Goal: Navigation & Orientation: Understand site structure

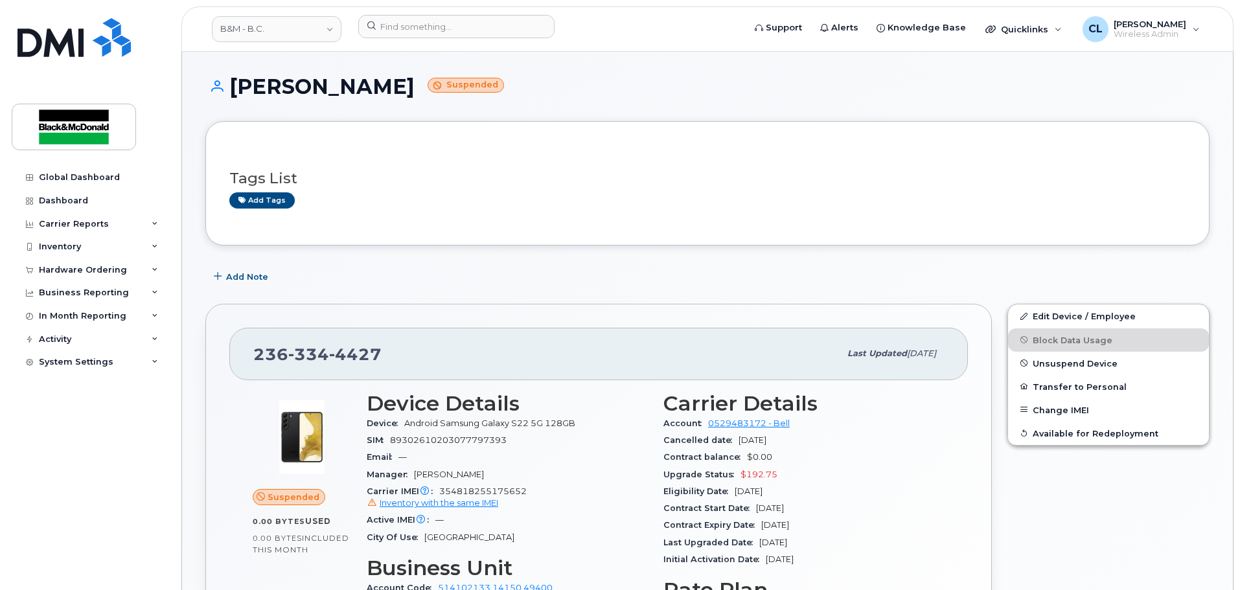
scroll to position [696, 0]
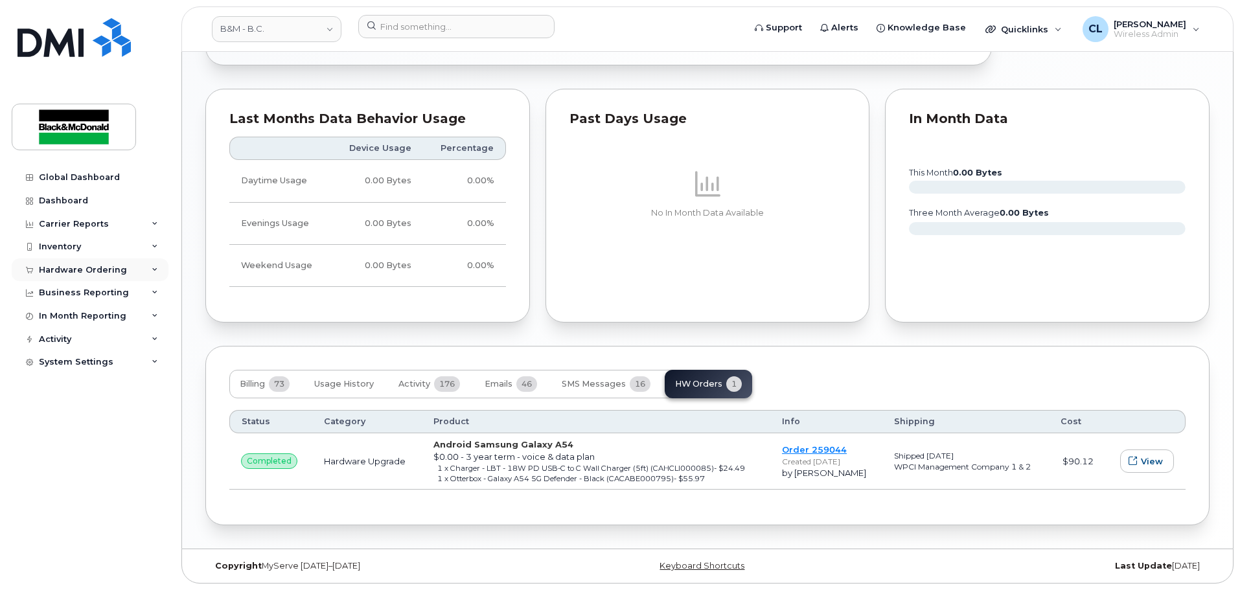
click at [72, 271] on div "Hardware Ordering" at bounding box center [83, 270] width 88 height 10
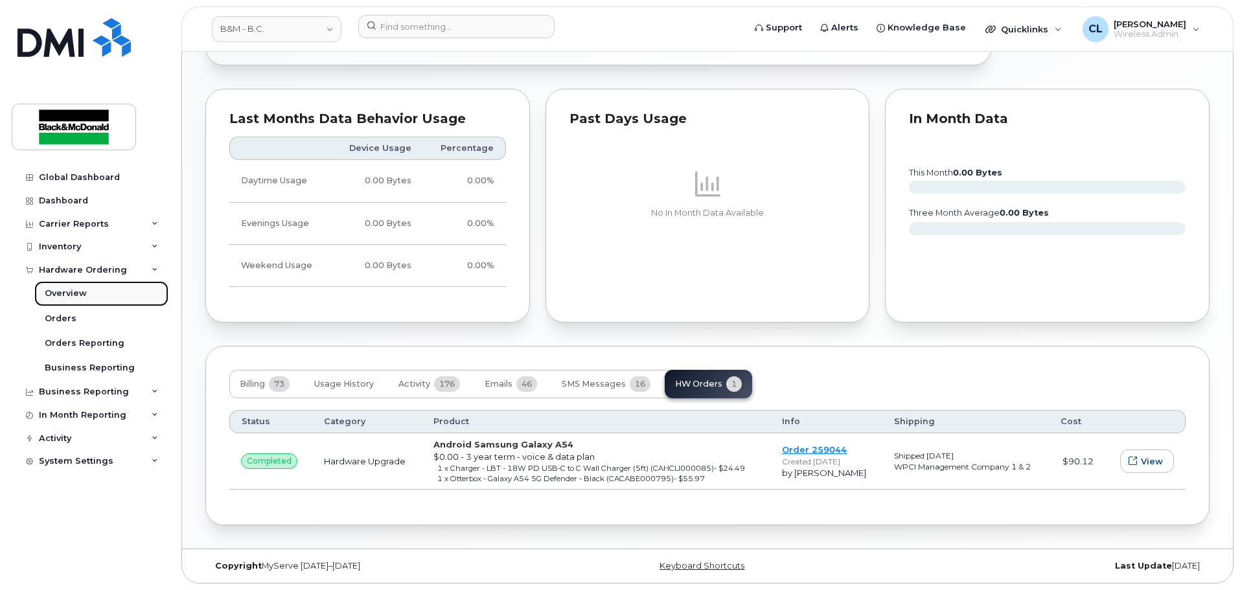
click at [81, 294] on div "Overview" at bounding box center [66, 294] width 42 height 12
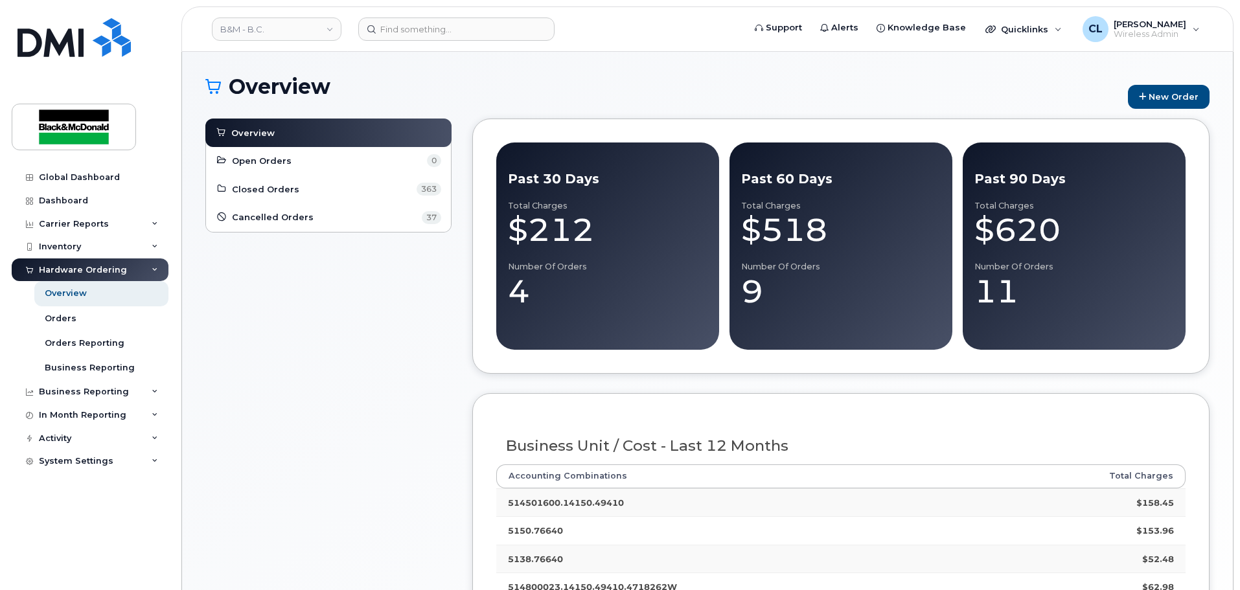
click at [93, 179] on div "Global Dashboard" at bounding box center [79, 177] width 81 height 10
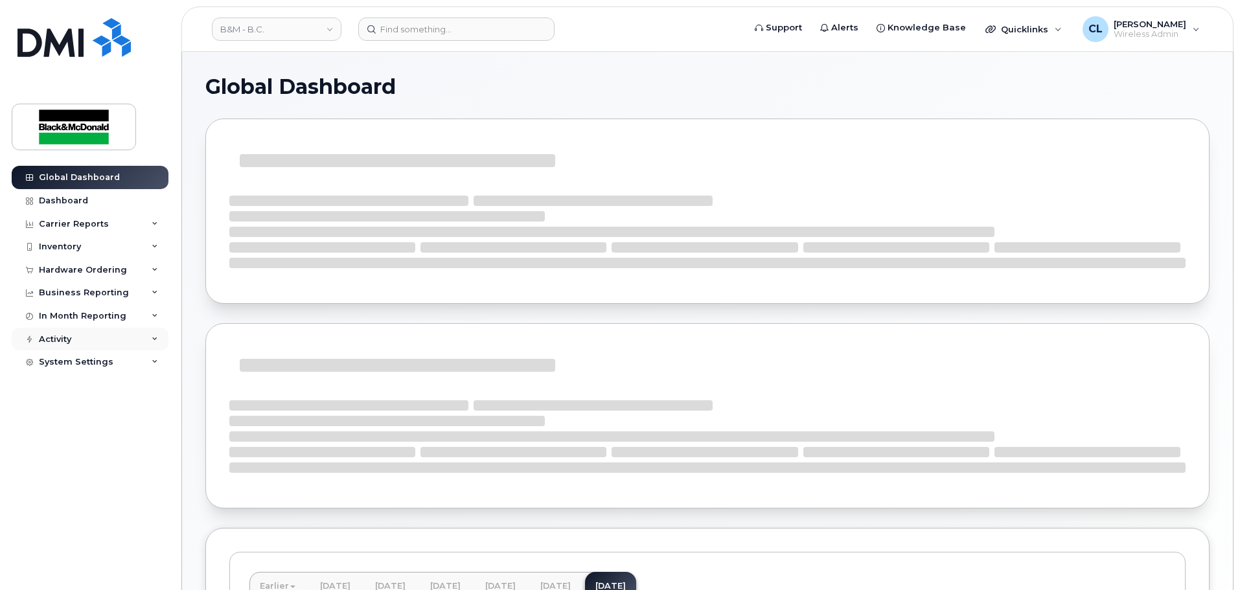
click at [69, 336] on div "Activity" at bounding box center [55, 339] width 32 height 10
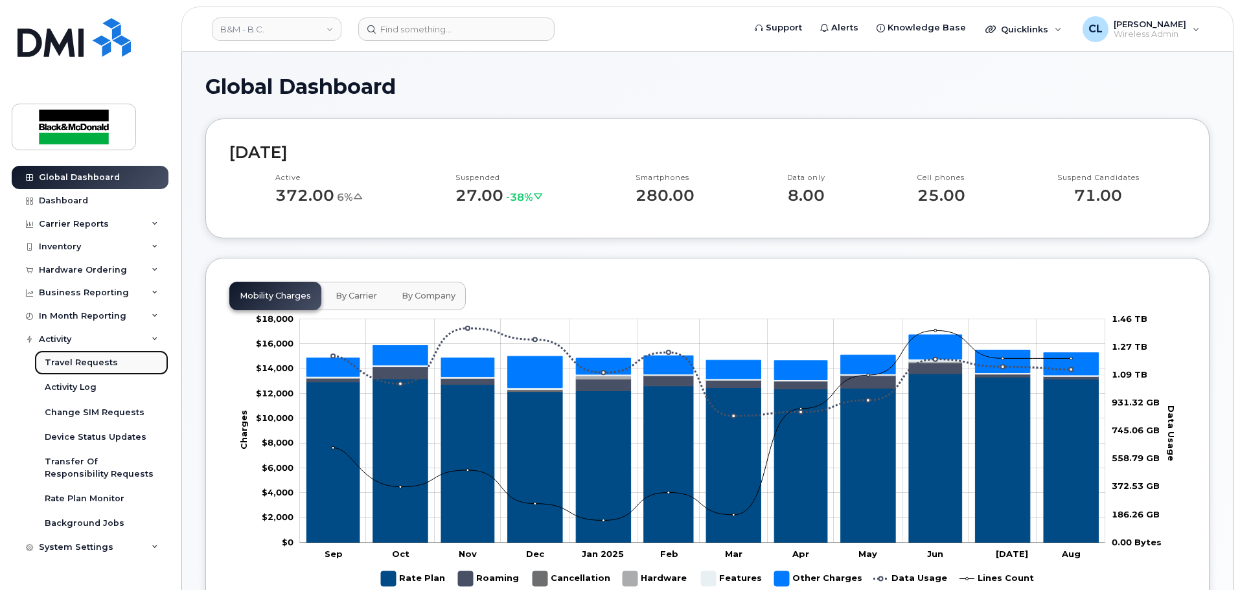
click at [90, 367] on div "Travel Requests" at bounding box center [81, 363] width 73 height 12
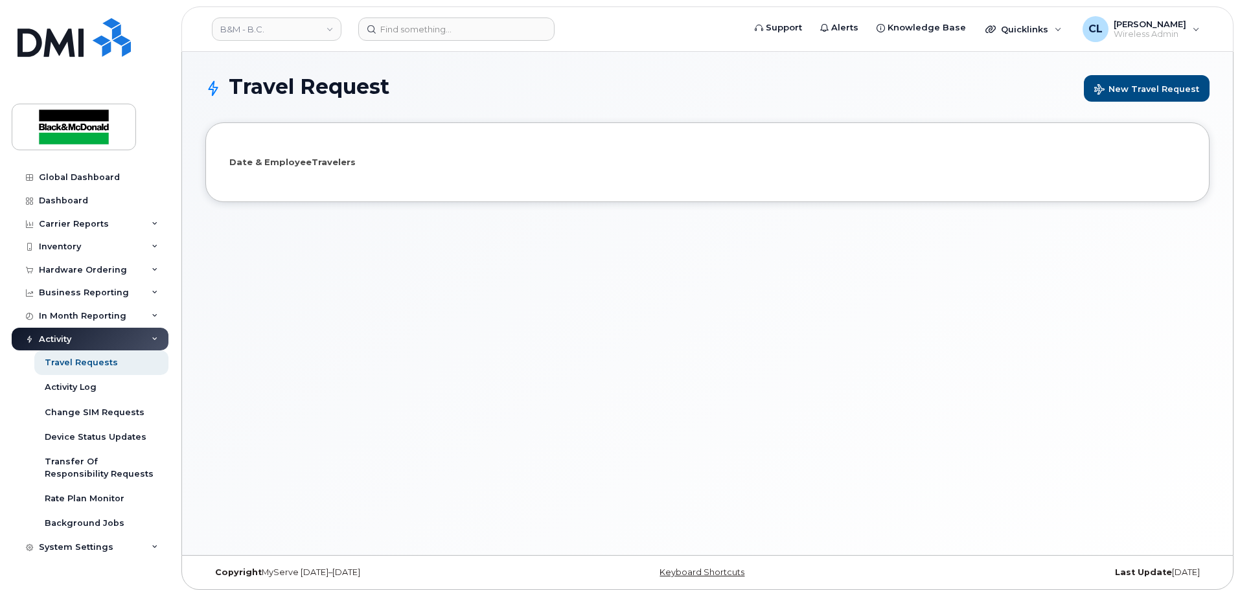
select select
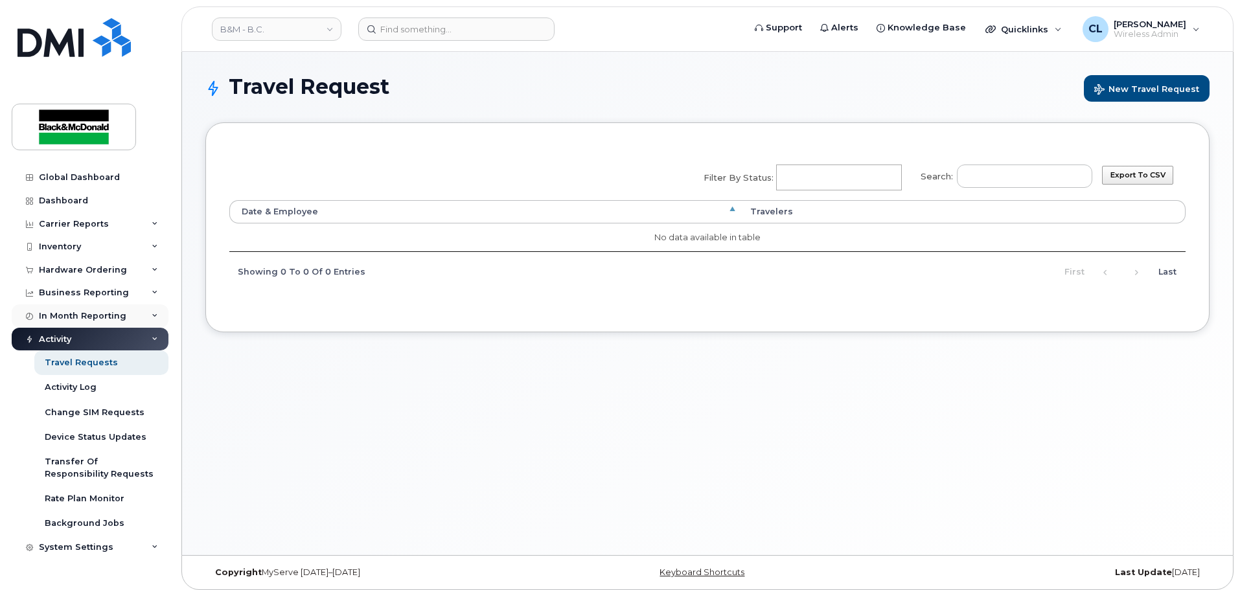
click at [117, 318] on div "In Month Reporting" at bounding box center [82, 316] width 87 height 10
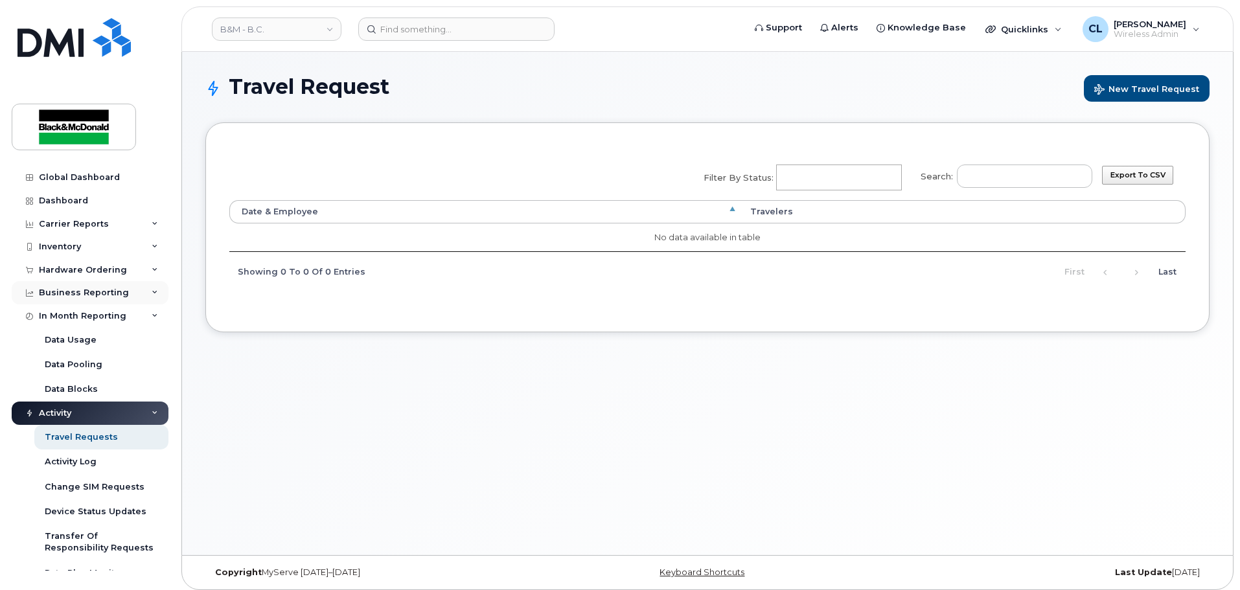
click at [111, 295] on div "Business Reporting" at bounding box center [84, 293] width 90 height 10
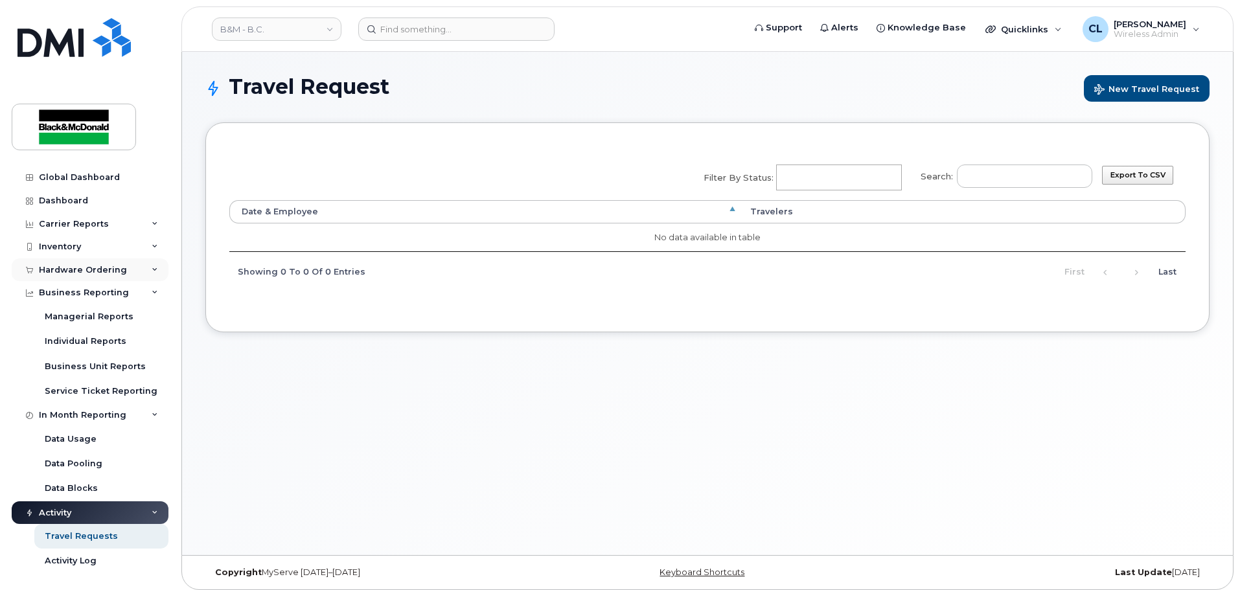
click at [98, 267] on div "Hardware Ordering" at bounding box center [83, 270] width 88 height 10
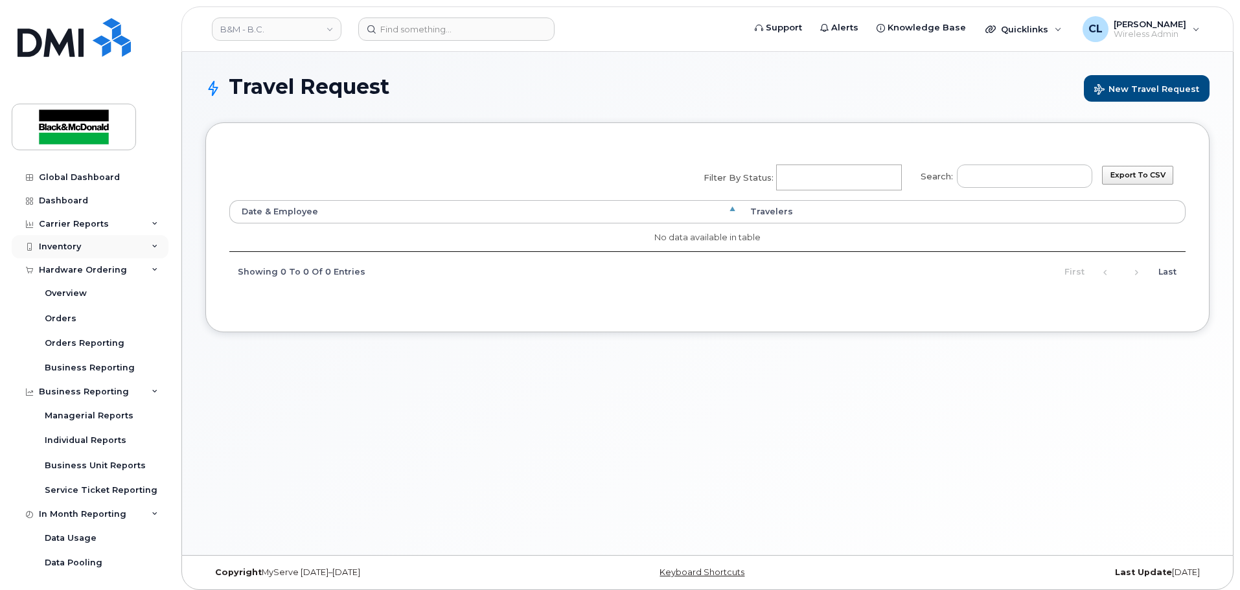
click at [72, 248] on div "Inventory" at bounding box center [60, 247] width 42 height 10
click at [77, 224] on div "Carrier Reports" at bounding box center [74, 224] width 70 height 10
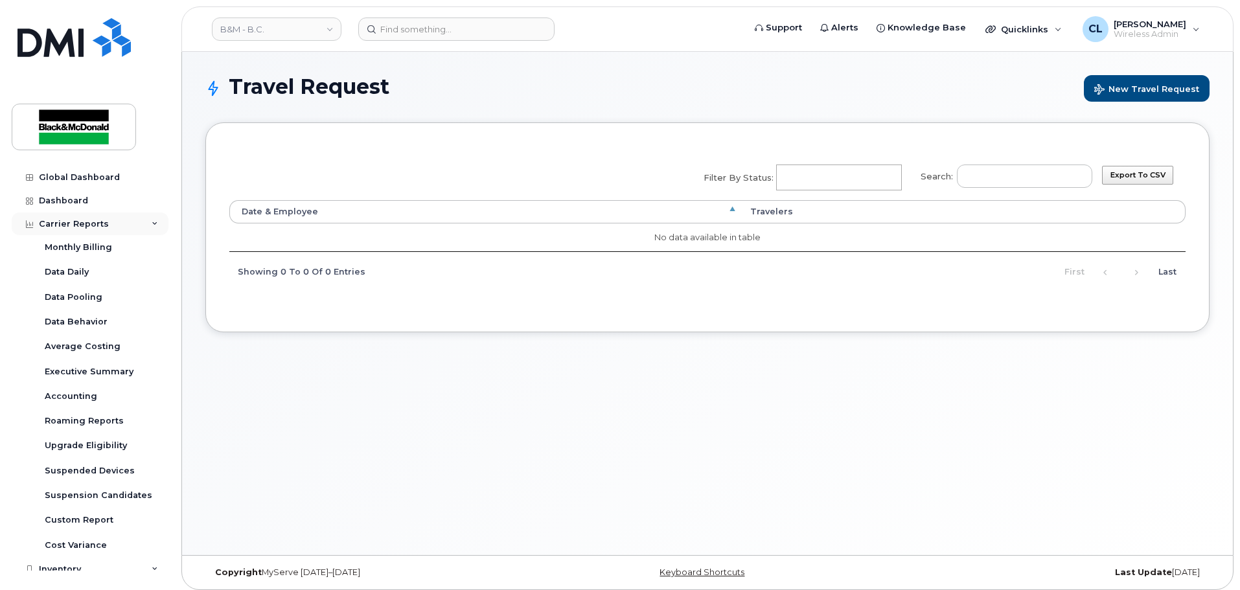
click at [92, 220] on div "Carrier Reports" at bounding box center [74, 224] width 70 height 10
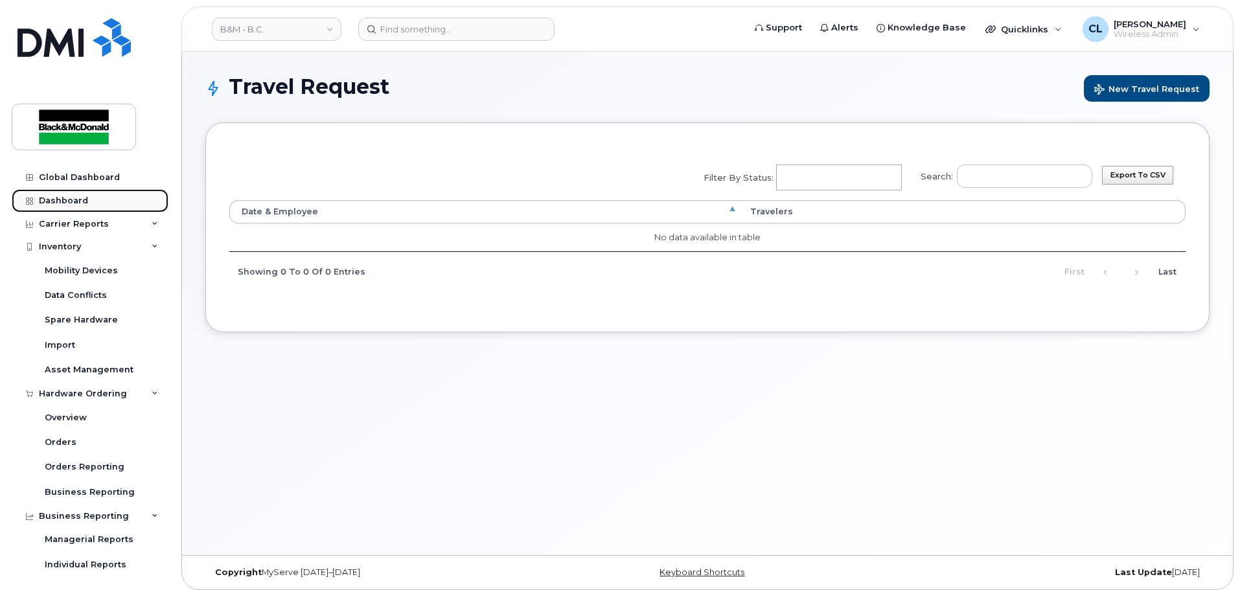
click at [89, 199] on link "Dashboard" at bounding box center [90, 200] width 157 height 23
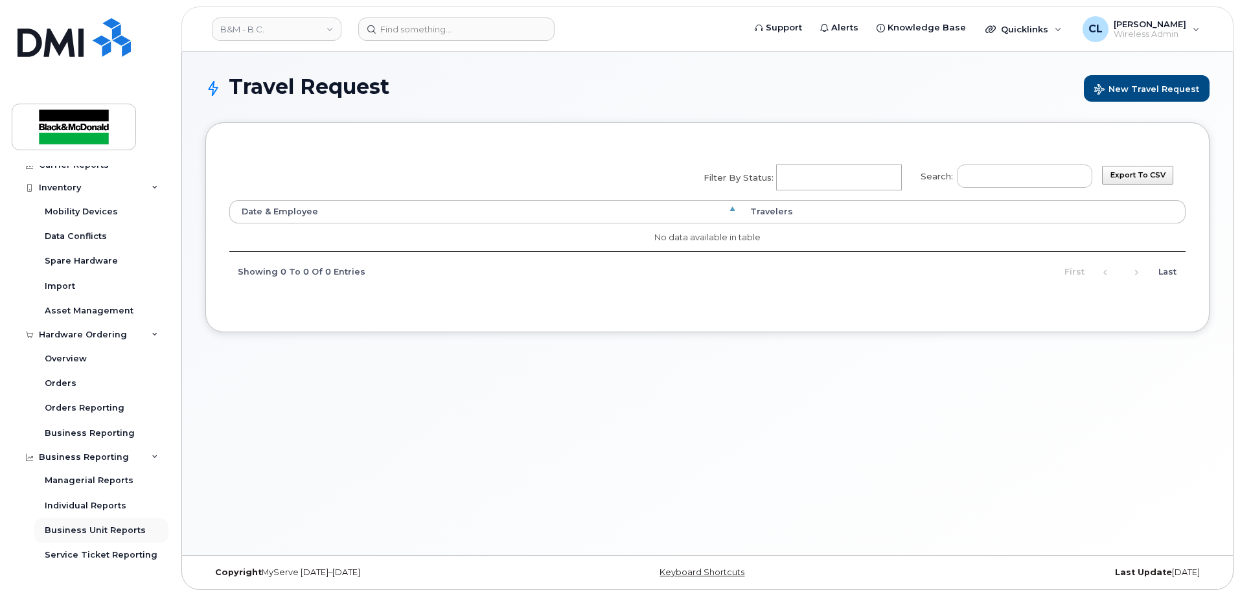
scroll to position [259, 0]
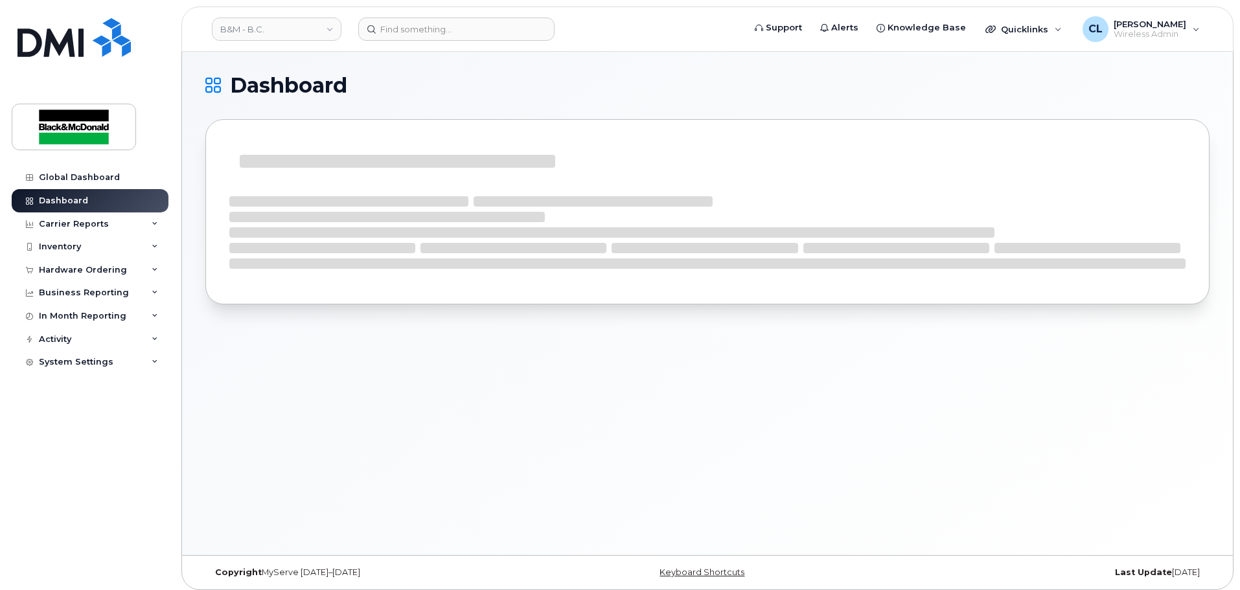
click at [102, 340] on div "Activity" at bounding box center [90, 339] width 157 height 23
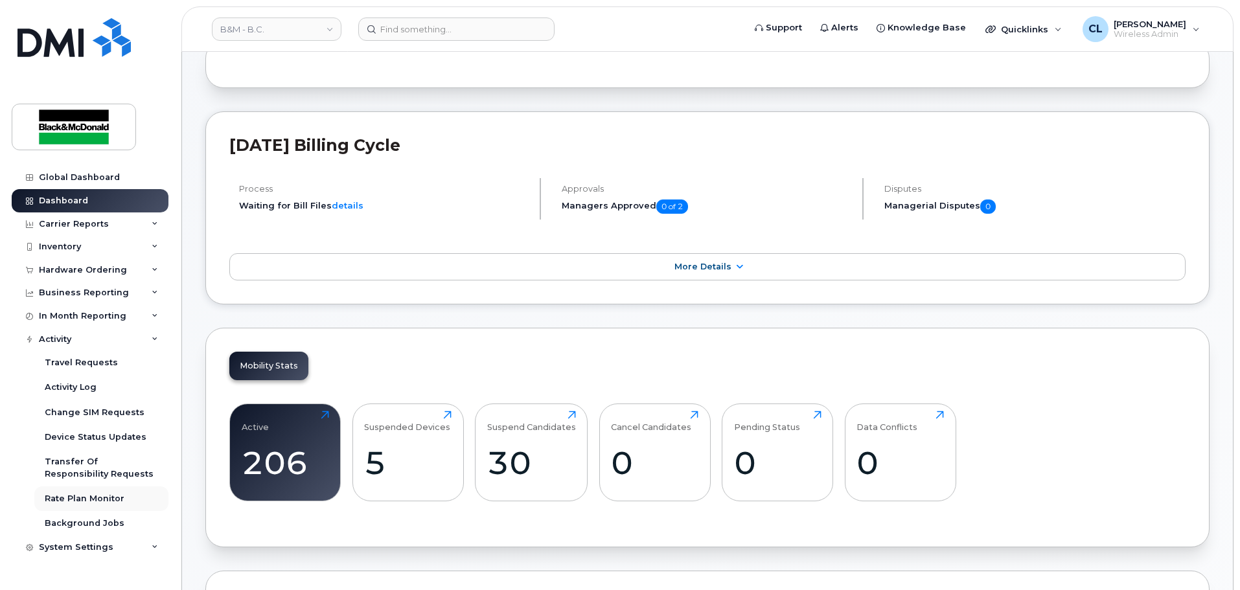
scroll to position [130, 0]
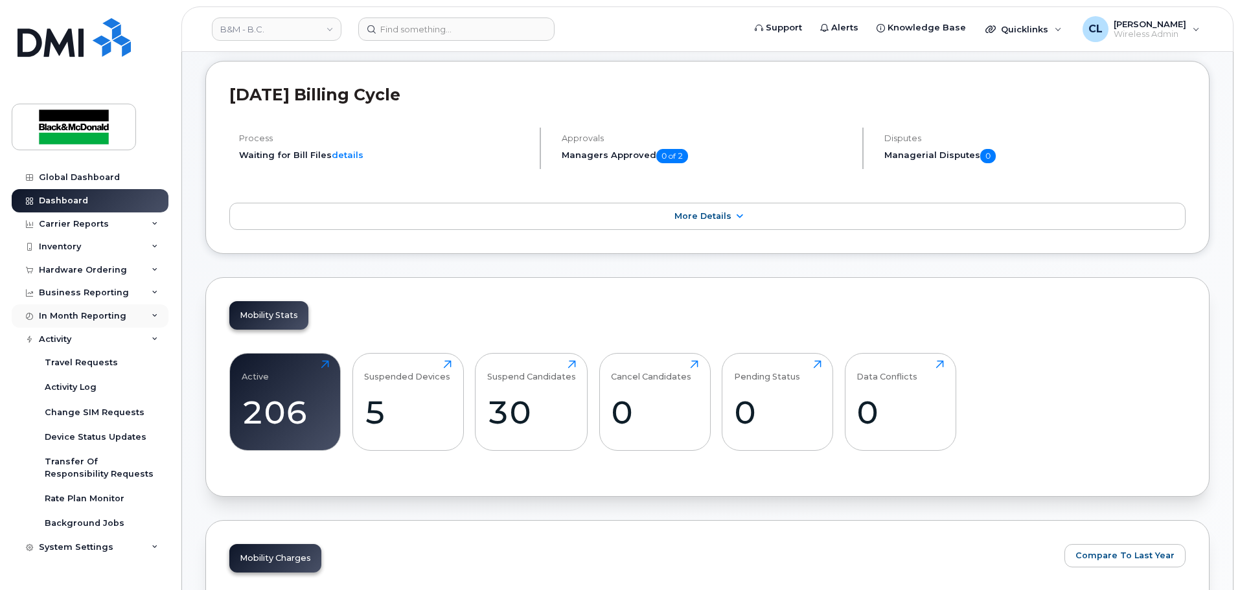
click at [62, 318] on div "In Month Reporting" at bounding box center [82, 316] width 87 height 10
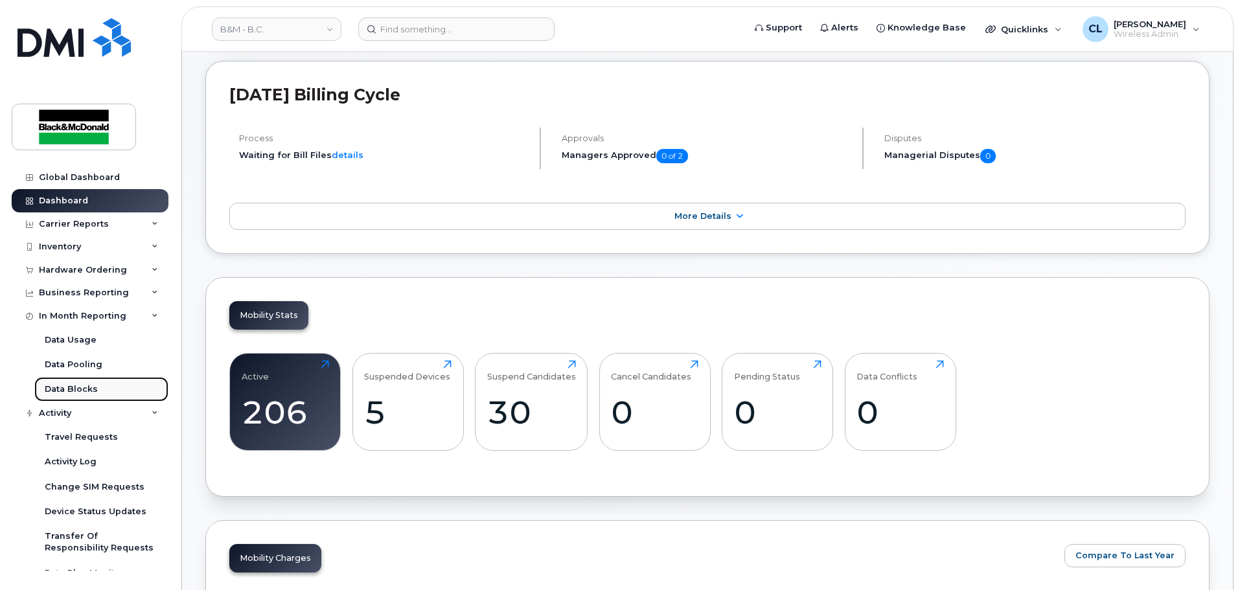
click at [78, 384] on div "Data Blocks" at bounding box center [71, 390] width 53 height 12
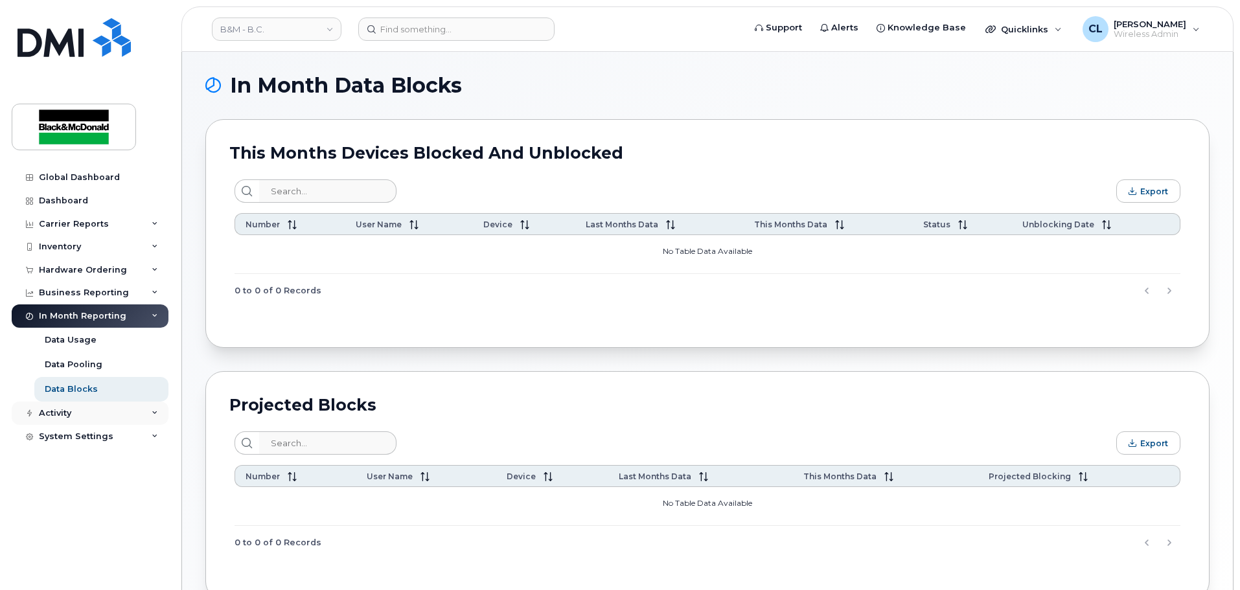
click at [96, 411] on div "Activity" at bounding box center [90, 413] width 157 height 23
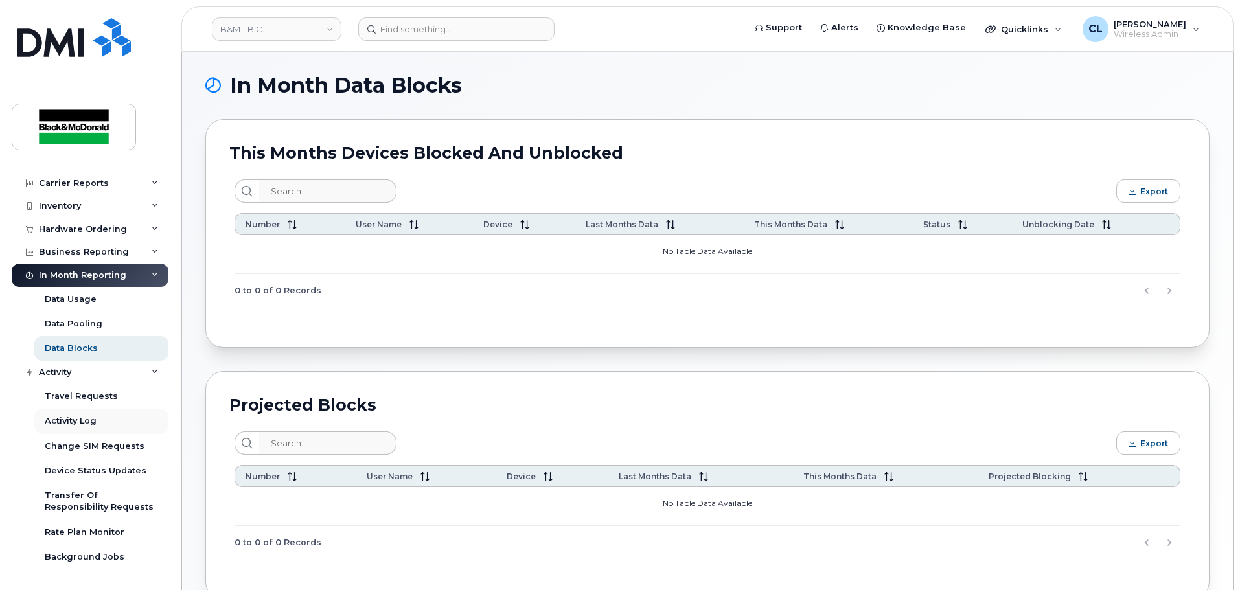
scroll to position [62, 0]
